Goal: Check status: Check status

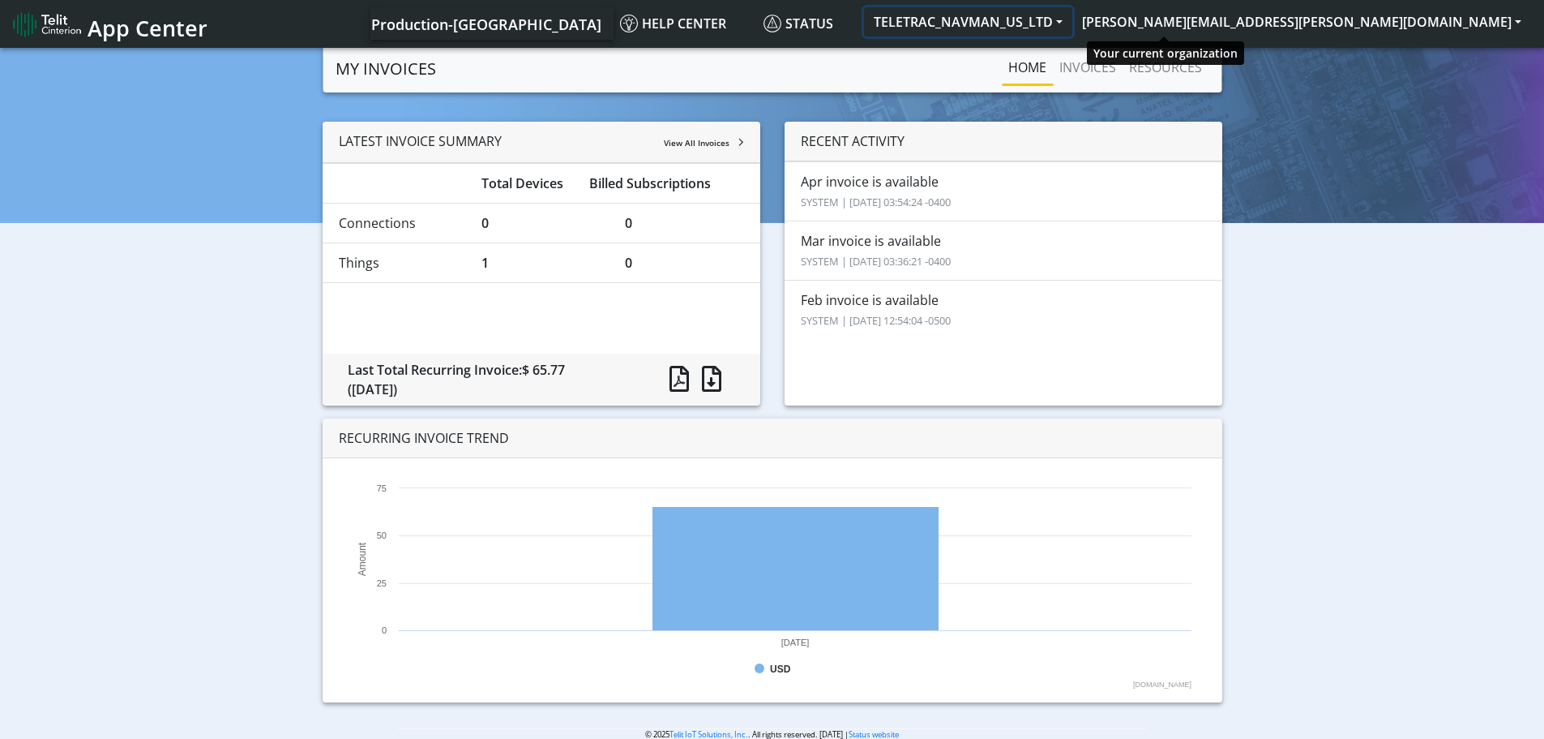
click at [1072, 24] on button "TELETRAC_NAVMAN_US_LTD" at bounding box center [968, 21] width 208 height 29
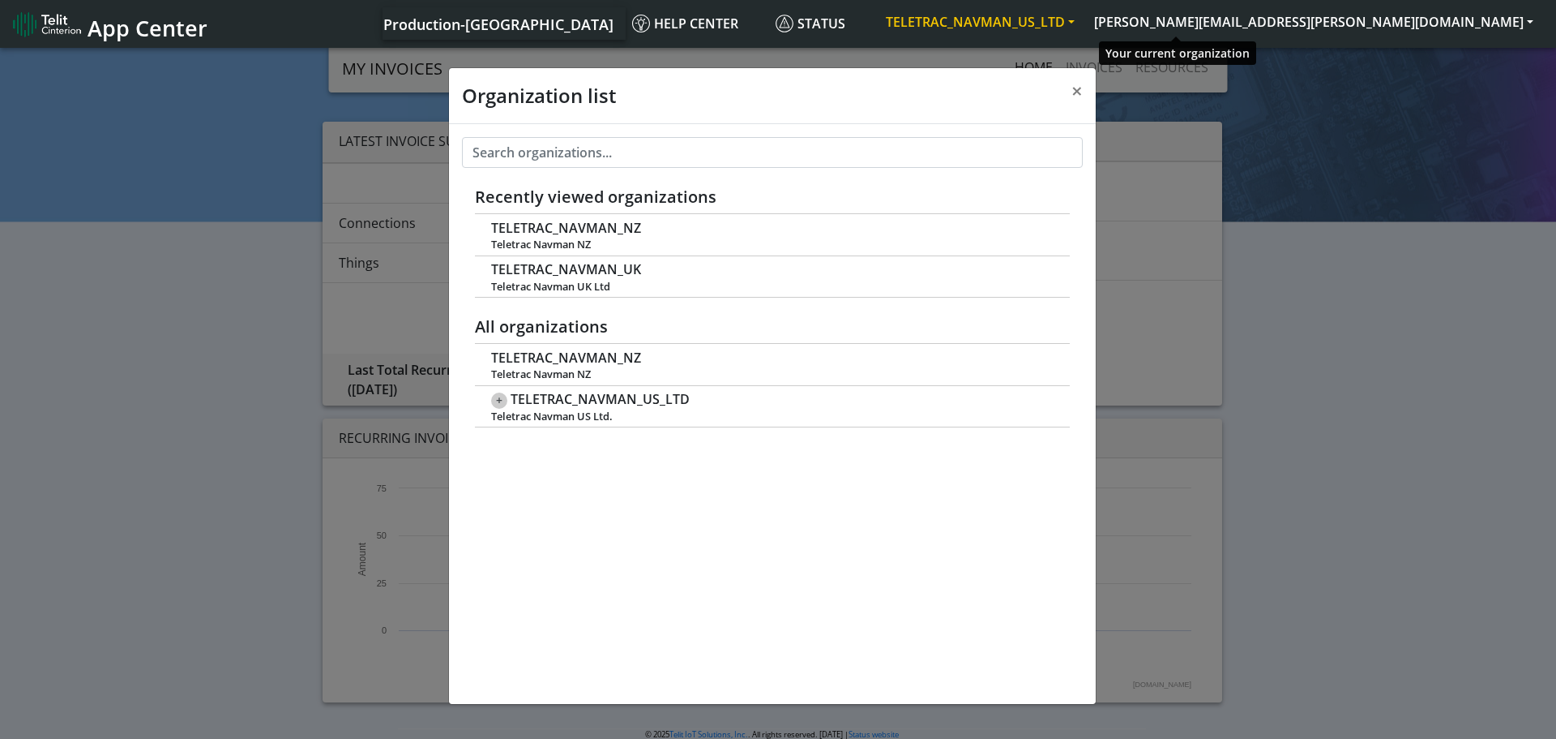
scroll to position [6, 0]
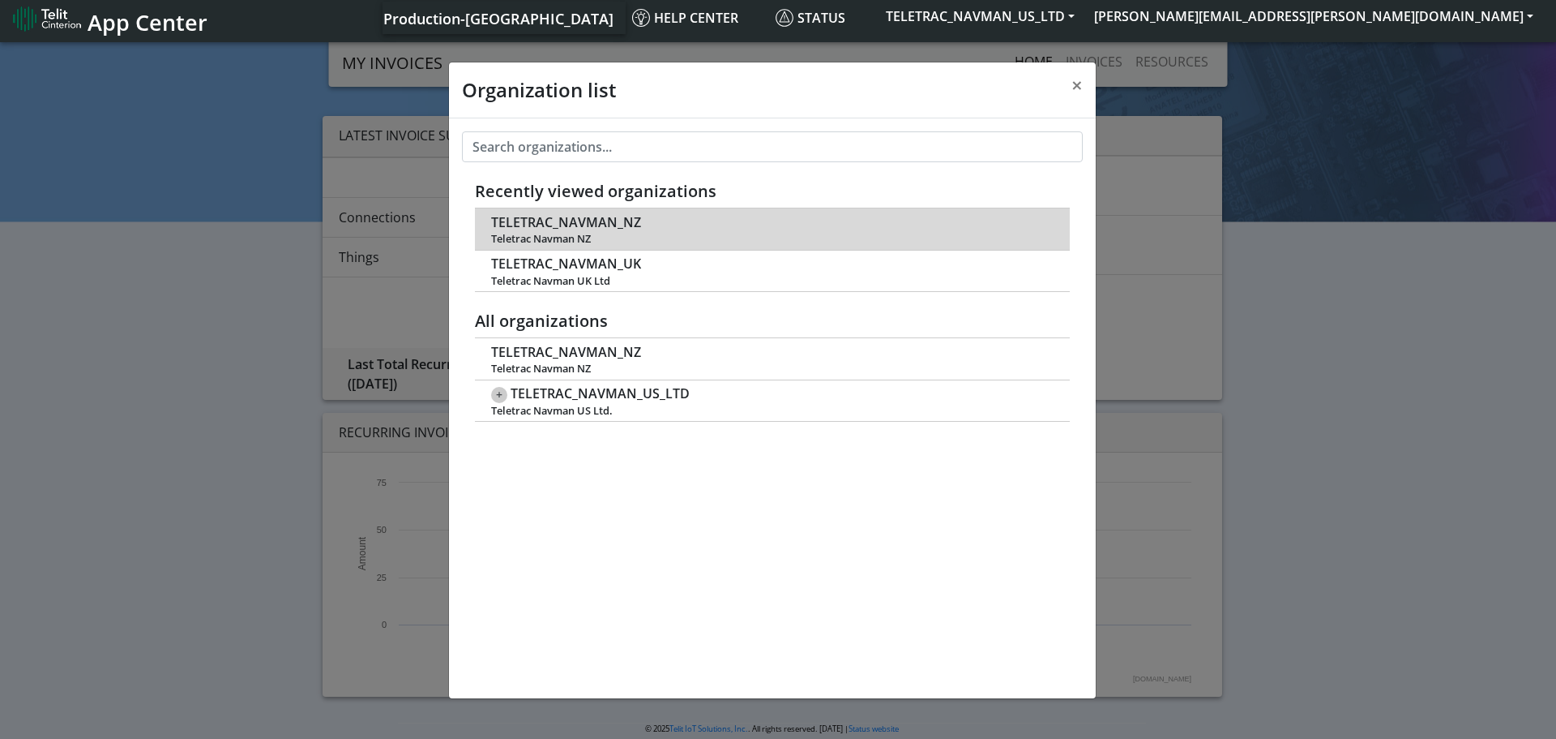
click at [648, 227] on td "TELETRAC_NAVMAN_NZ Teletrac Navman [GEOGRAPHIC_DATA]" at bounding box center [772, 228] width 595 height 41
click at [536, 228] on span "TELETRAC_NAVMAN_NZ" at bounding box center [566, 222] width 150 height 15
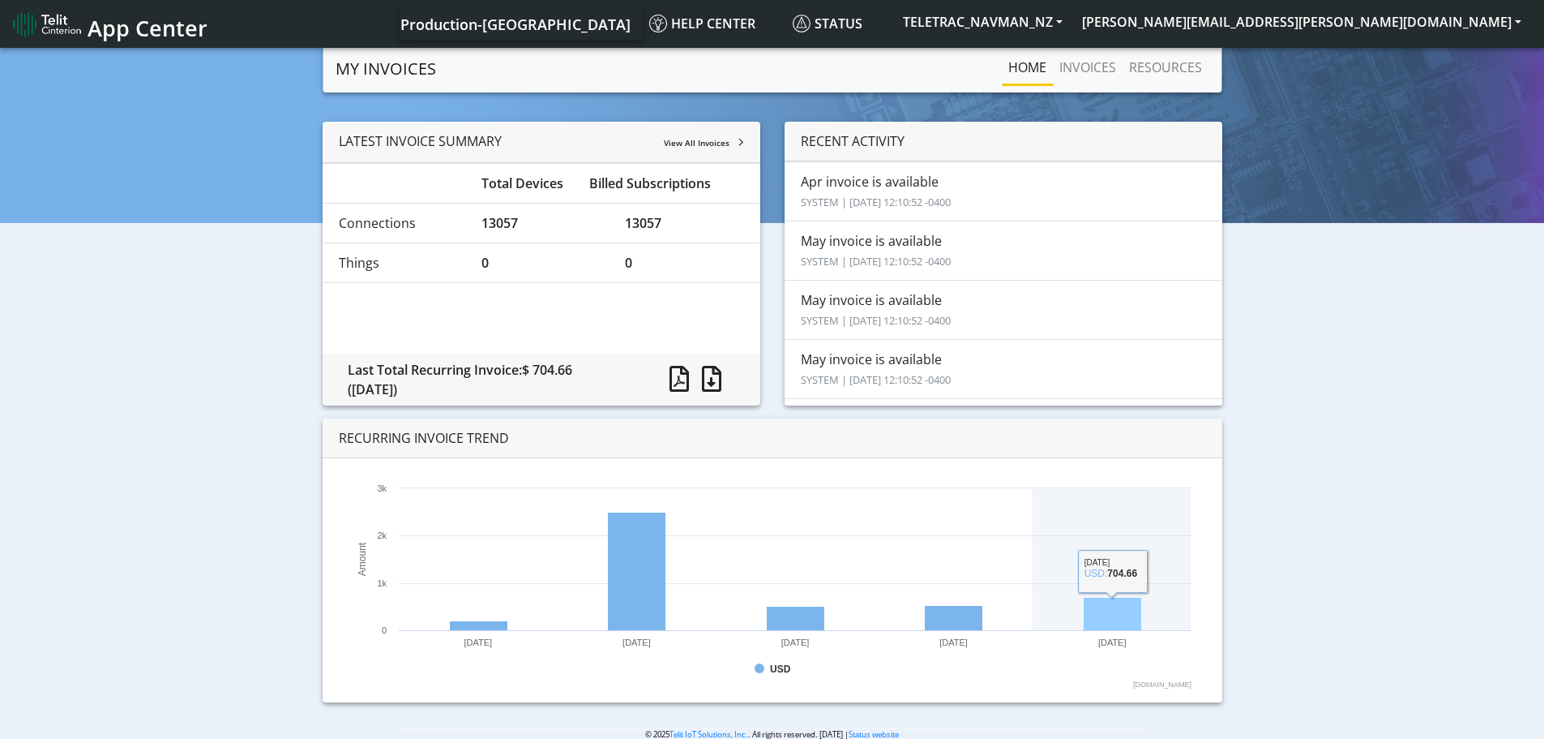
click at [1115, 619] on rect at bounding box center [1113, 613] width 58 height 33
click at [1114, 572] on rect at bounding box center [772, 585] width 855 height 211
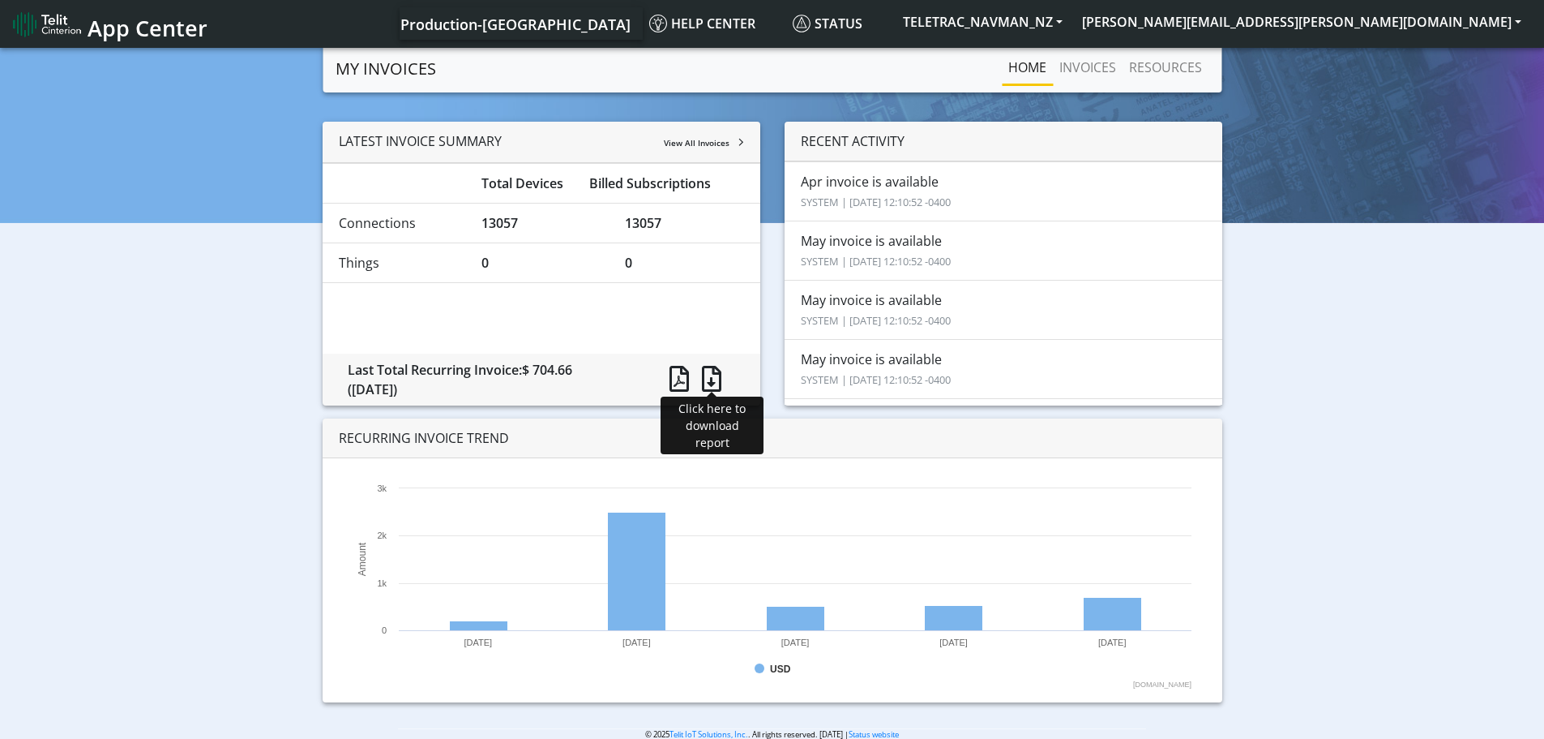
click at [708, 376] on span at bounding box center [711, 379] width 19 height 26
